Goal: Task Accomplishment & Management: Manage account settings

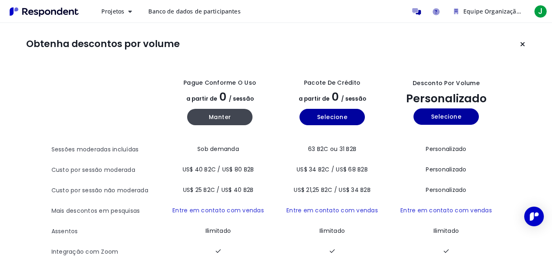
click at [45, 10] on img "Navegação principal" at bounding box center [44, 11] width 75 height 13
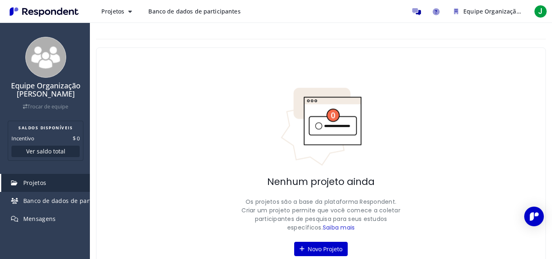
click at [216, 12] on font "Banco de dados de participantes" at bounding box center [194, 11] width 92 height 8
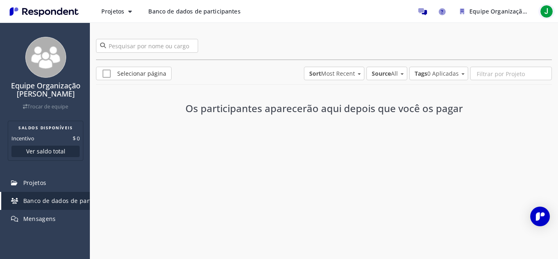
click at [554, 10] on button "J" at bounding box center [547, 11] width 16 height 15
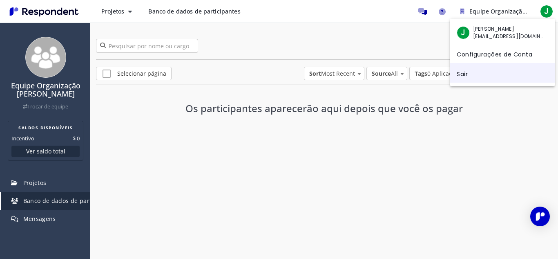
click at [465, 72] on font "Sair" at bounding box center [462, 74] width 11 height 8
